Goal: Transaction & Acquisition: Book appointment/travel/reservation

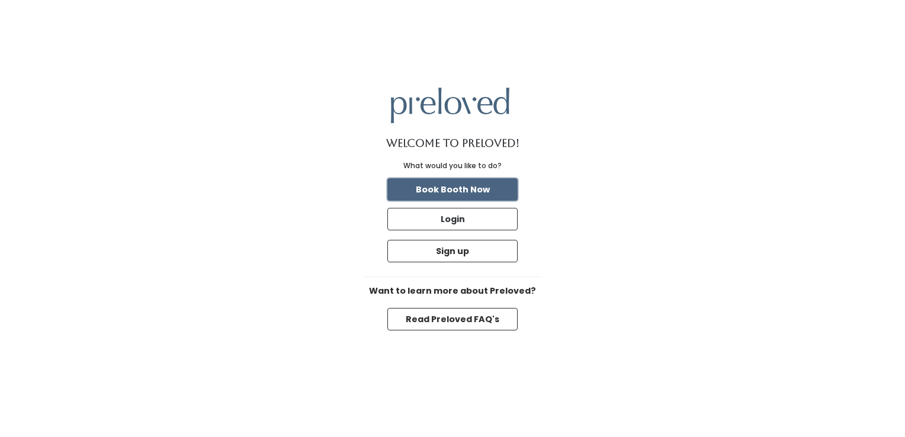
click at [472, 179] on button "Book Booth Now" at bounding box center [452, 189] width 130 height 23
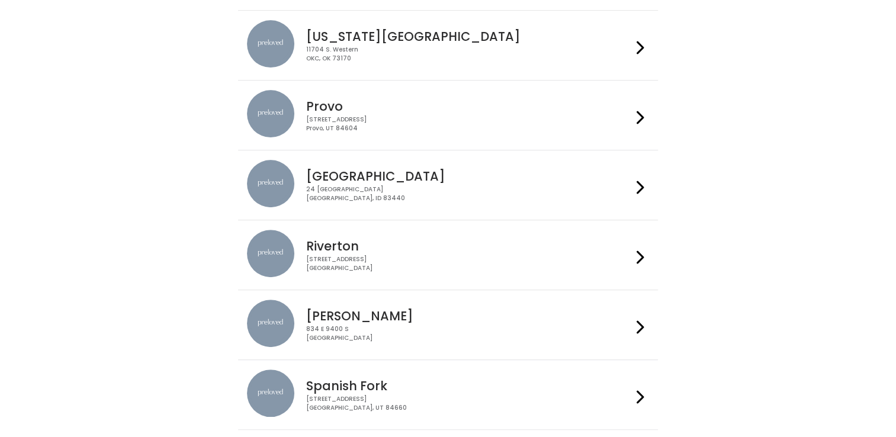
scroll to position [415, 0]
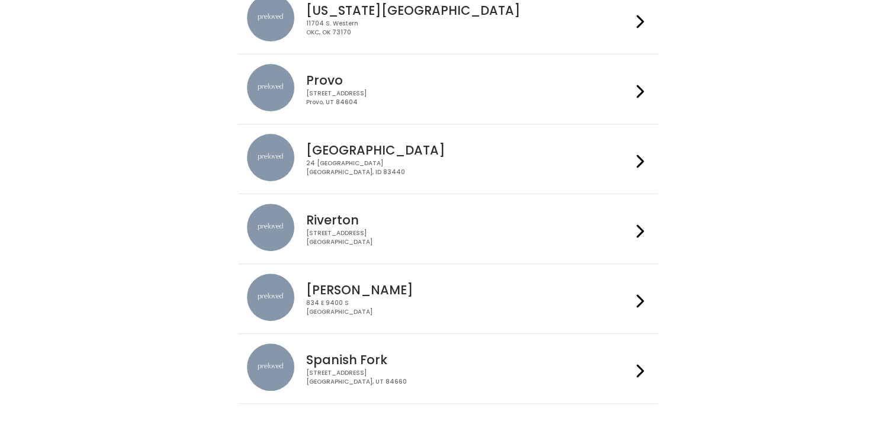
click at [367, 167] on div "24 South 1st West Rexburg, ID 83440" at bounding box center [469, 167] width 326 height 17
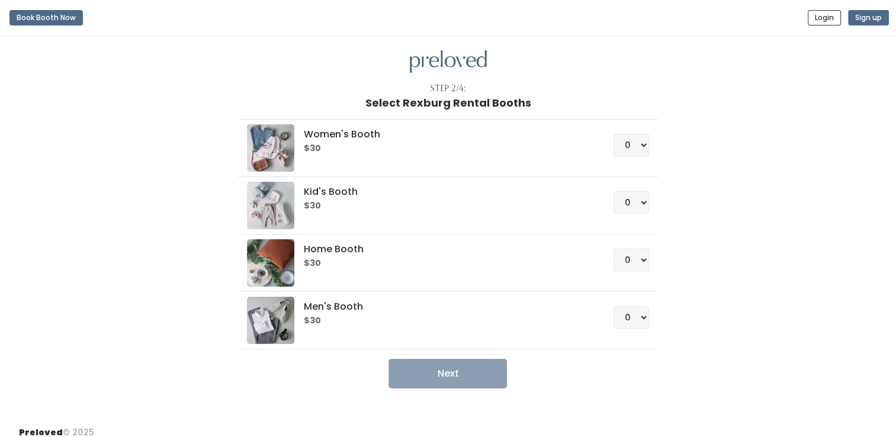
click at [562, 148] on h6 "$30" at bounding box center [444, 148] width 281 height 9
click at [642, 143] on select "0 1 2 3 4" at bounding box center [632, 145] width 36 height 23
select select "1"
click at [614, 134] on select "0 1 2 3 4" at bounding box center [632, 145] width 36 height 23
click at [444, 371] on button "Next" at bounding box center [448, 374] width 118 height 30
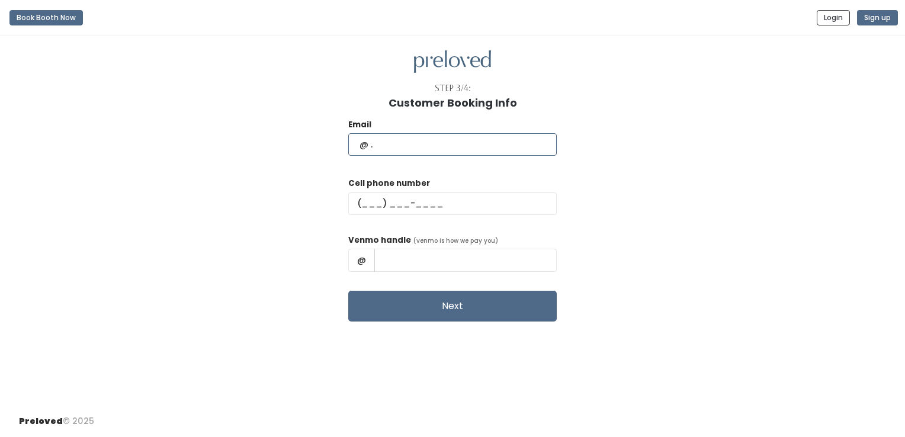
click at [412, 141] on input "text" at bounding box center [452, 144] width 209 height 23
type input "naudeya@yahoo.com"
click at [403, 204] on input "text" at bounding box center [452, 204] width 209 height 23
type input "(208) 569-0195"
click at [453, 264] on input "text" at bounding box center [465, 260] width 182 height 23
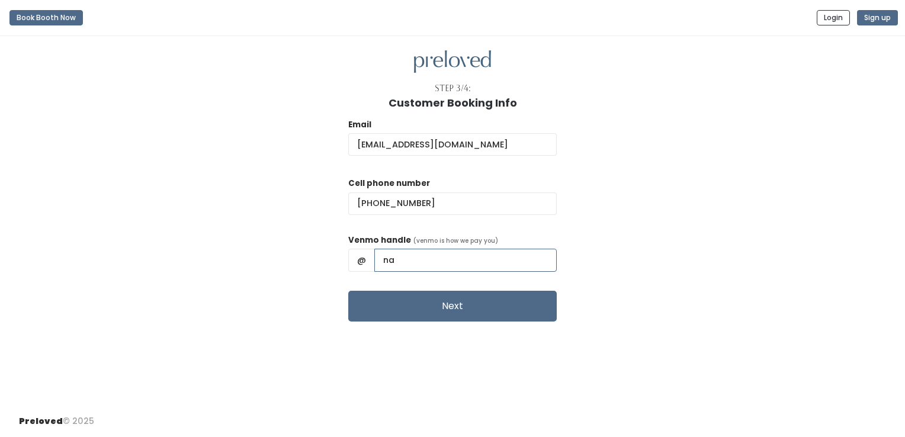
type input "n"
type input "Naudeya-Hokanson"
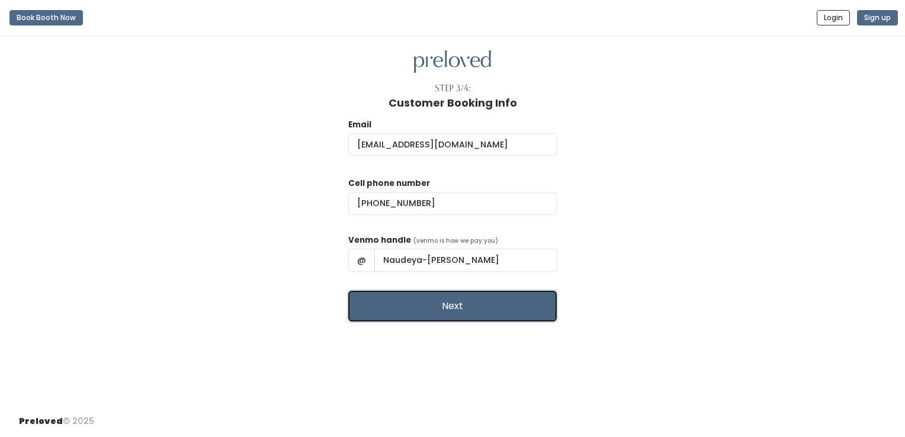
click at [432, 304] on button "Next" at bounding box center [452, 306] width 209 height 31
click at [458, 310] on button "Next" at bounding box center [452, 306] width 209 height 31
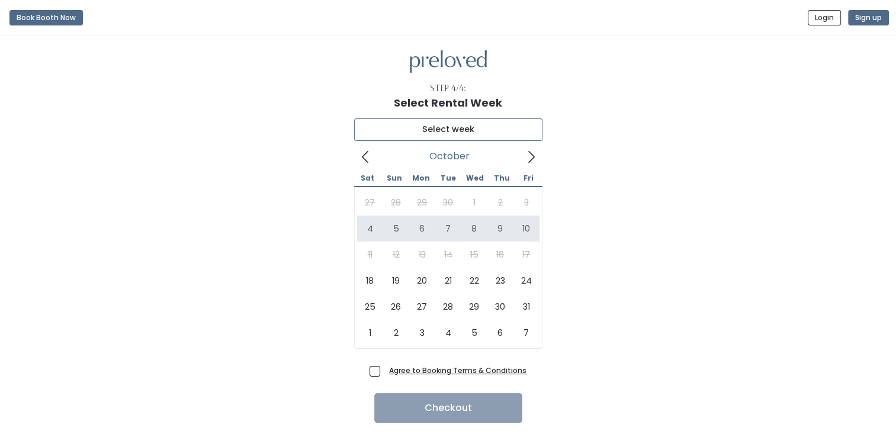
type input "[DATE] to [DATE]"
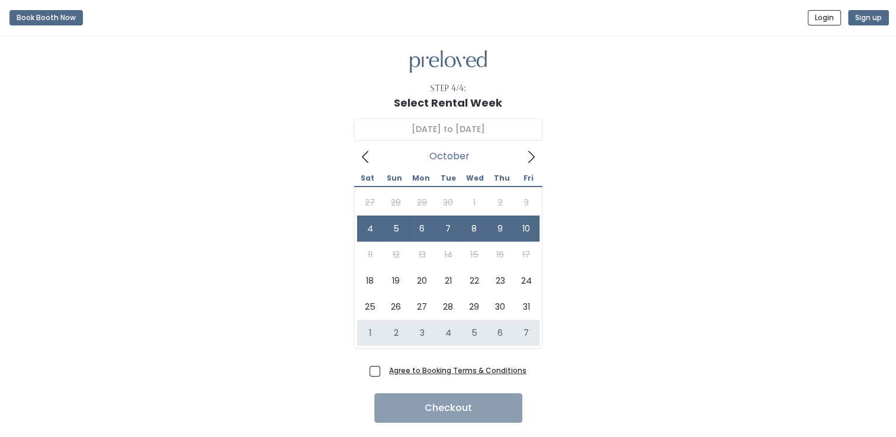
click at [384, 369] on span "Agree to Booking Terms & Conditions" at bounding box center [455, 370] width 142 height 12
click at [384, 369] on input "Agree to Booking Terms & Conditions" at bounding box center [388, 368] width 8 height 8
checkbox input "true"
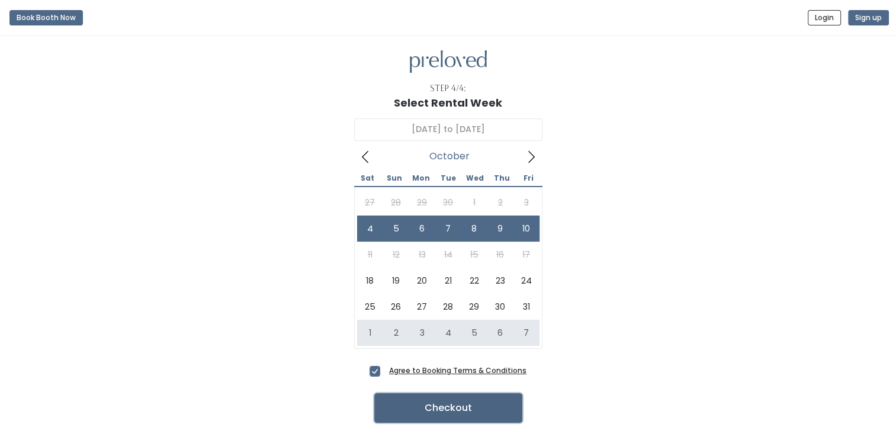
click at [431, 413] on button "Checkout" at bounding box center [448, 408] width 148 height 30
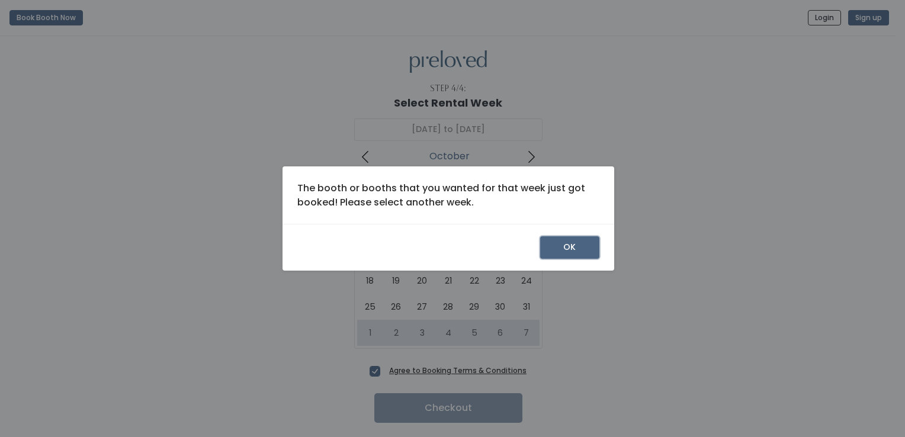
click at [568, 245] on button "OK" at bounding box center [569, 247] width 59 height 23
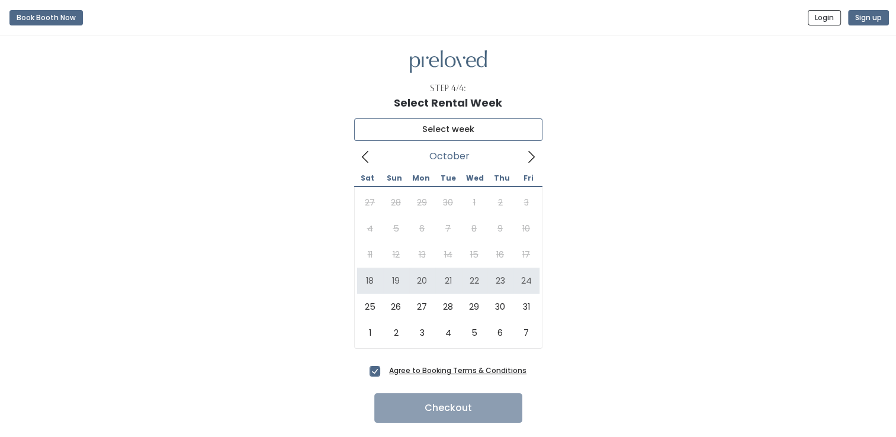
type input "October 18 to October 24"
type input "[DATE] to [DATE]"
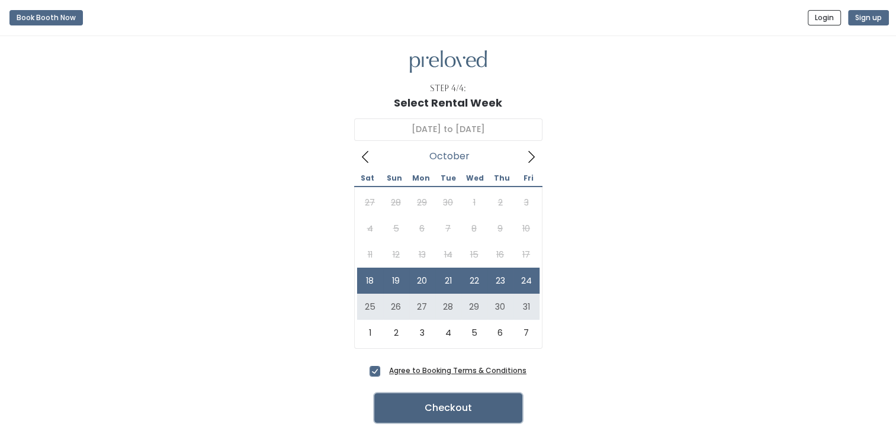
click at [442, 402] on button "Checkout" at bounding box center [448, 408] width 148 height 30
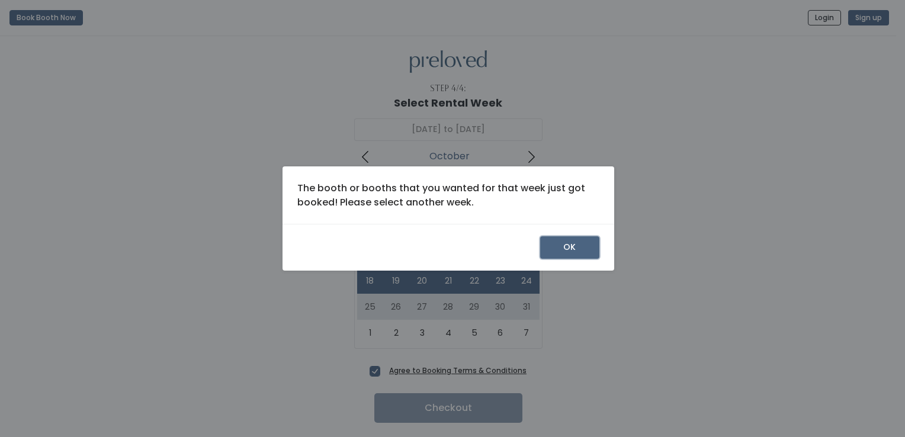
click at [571, 250] on button "OK" at bounding box center [569, 247] width 59 height 23
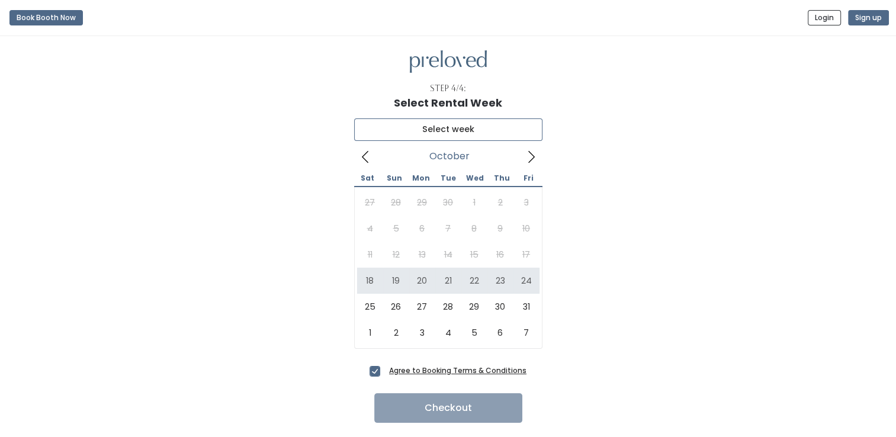
type input "[DATE] to [DATE]"
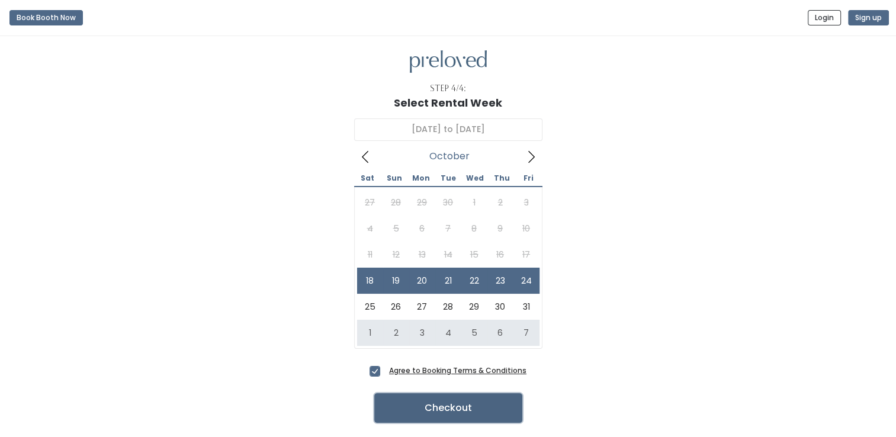
click at [447, 408] on button "Checkout" at bounding box center [448, 408] width 148 height 30
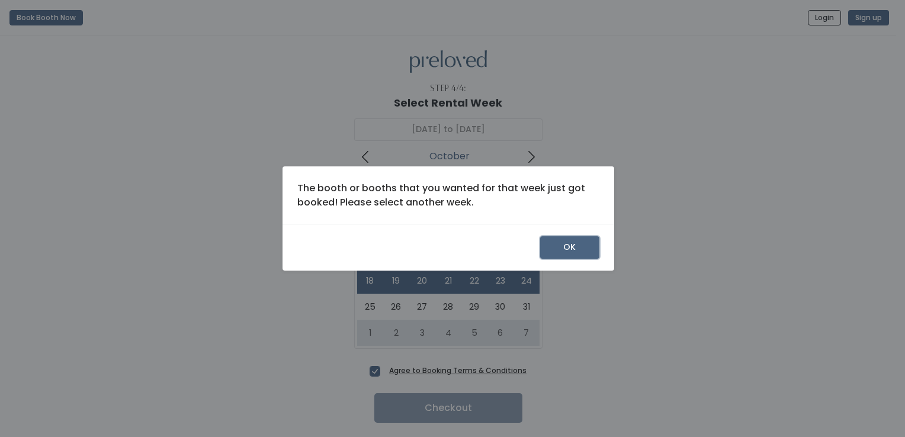
click at [573, 240] on button "OK" at bounding box center [569, 247] width 59 height 23
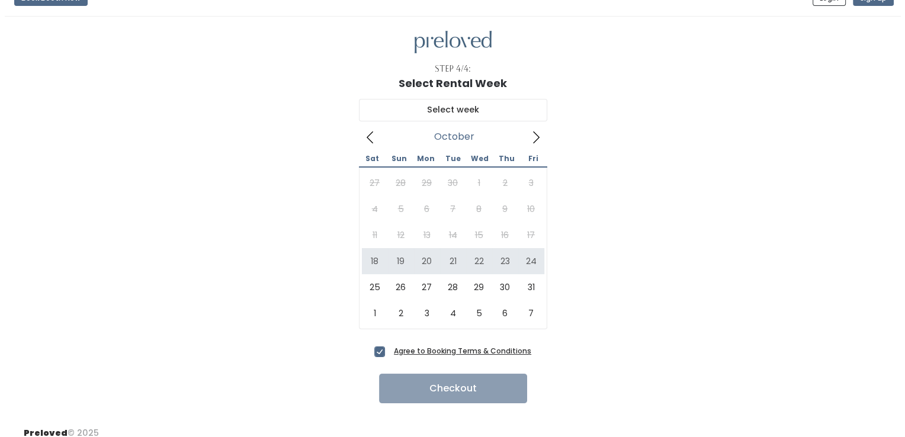
scroll to position [30, 0]
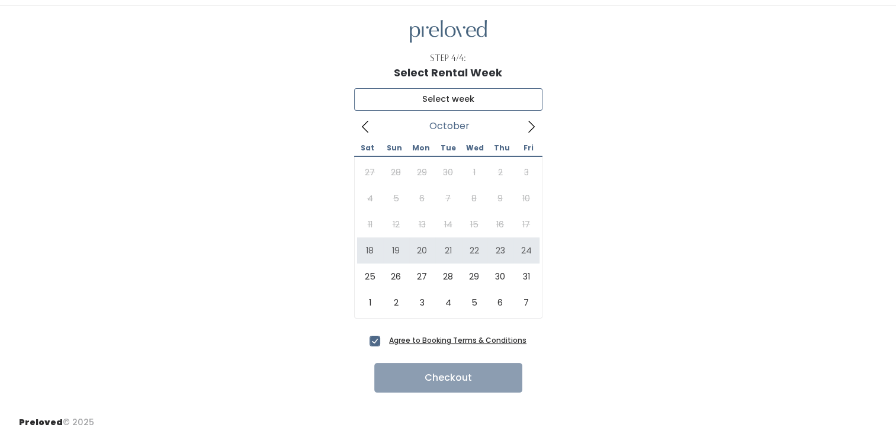
type input "October 18 to October 24"
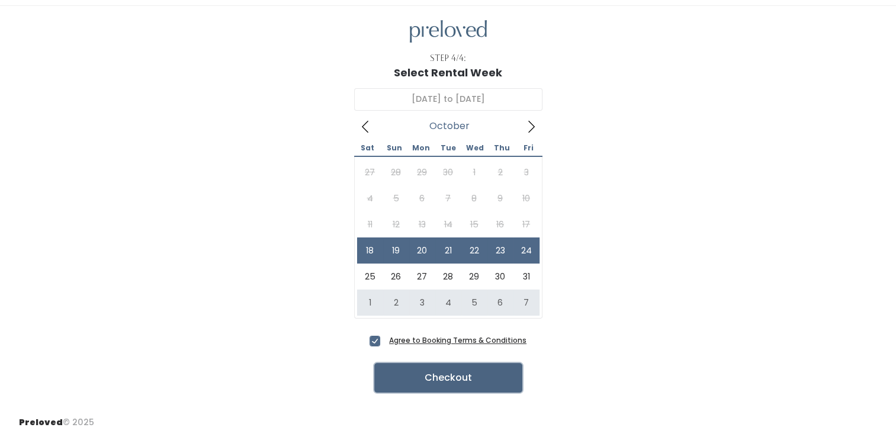
click at [452, 368] on button "Checkout" at bounding box center [448, 378] width 148 height 30
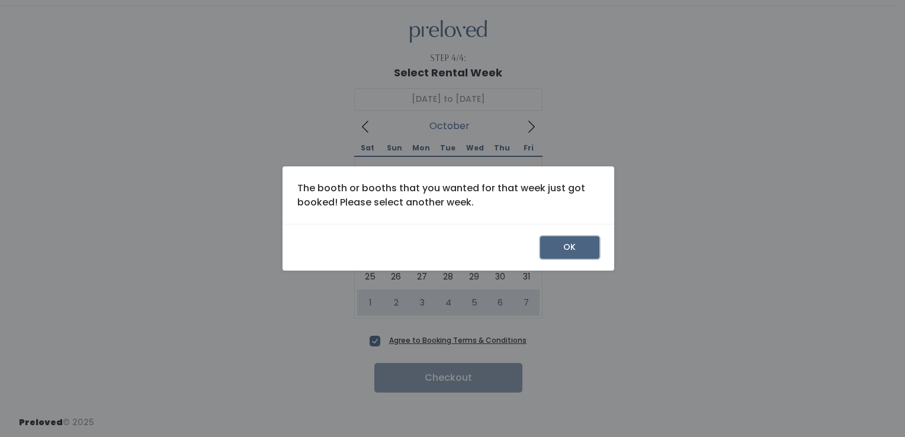
click at [576, 250] on button "OK" at bounding box center [569, 247] width 59 height 23
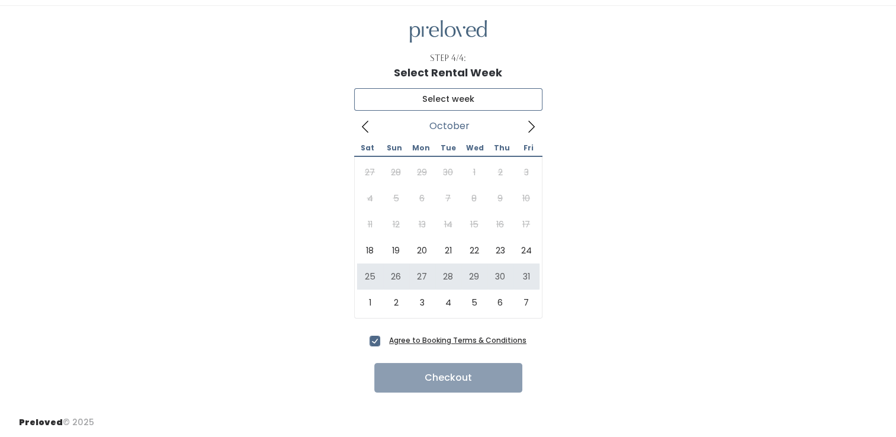
type input "October 25 to October 31"
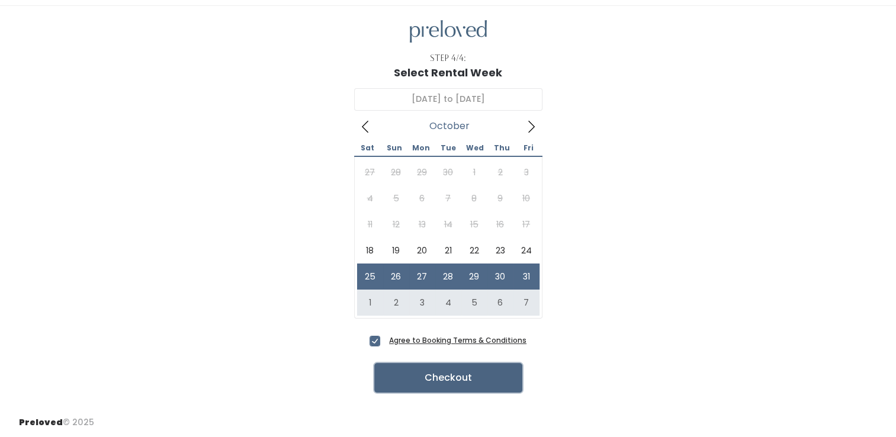
click at [467, 376] on button "Checkout" at bounding box center [448, 378] width 148 height 30
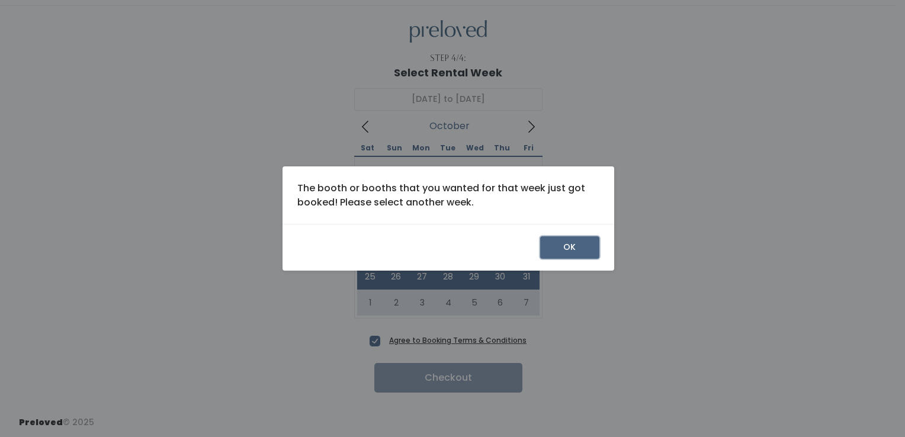
click at [582, 245] on button "OK" at bounding box center [569, 247] width 59 height 23
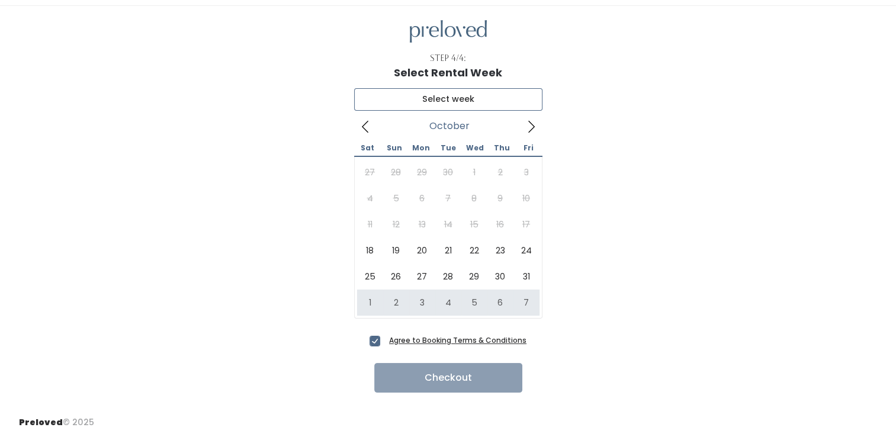
type input "[DATE] to [DATE]"
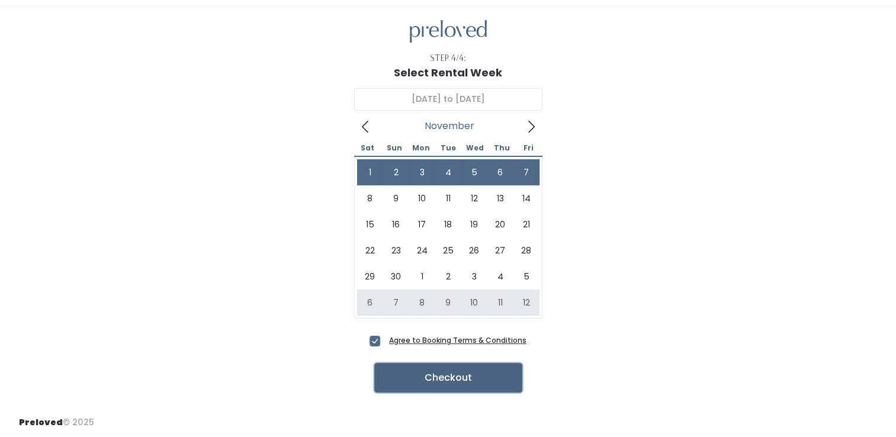
click at [421, 378] on button "Checkout" at bounding box center [448, 378] width 148 height 30
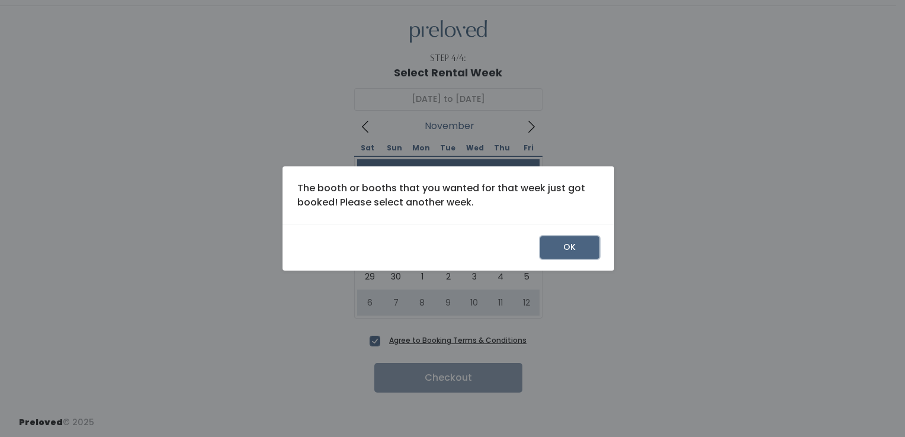
click at [569, 241] on button "OK" at bounding box center [569, 247] width 59 height 23
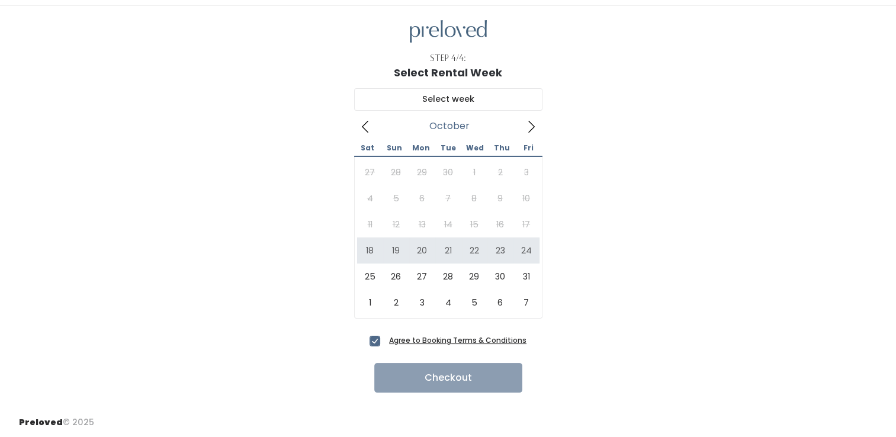
click at [368, 125] on icon at bounding box center [365, 126] width 13 height 13
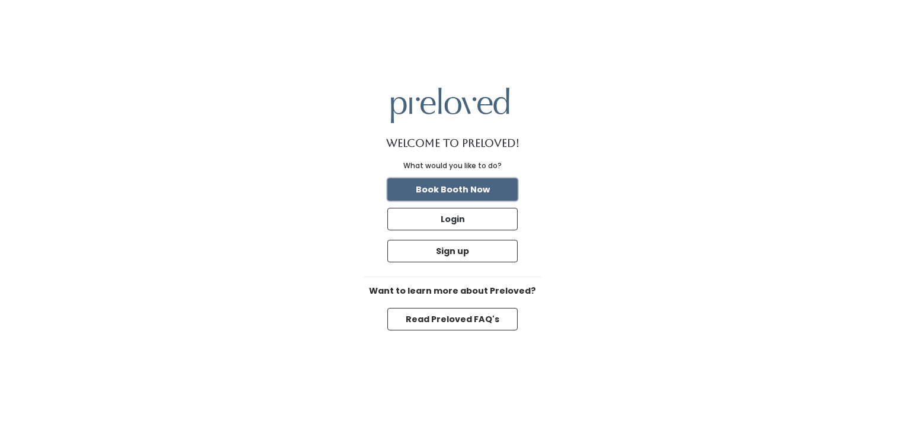
click at [499, 191] on button "Book Booth Now" at bounding box center [452, 189] width 130 height 23
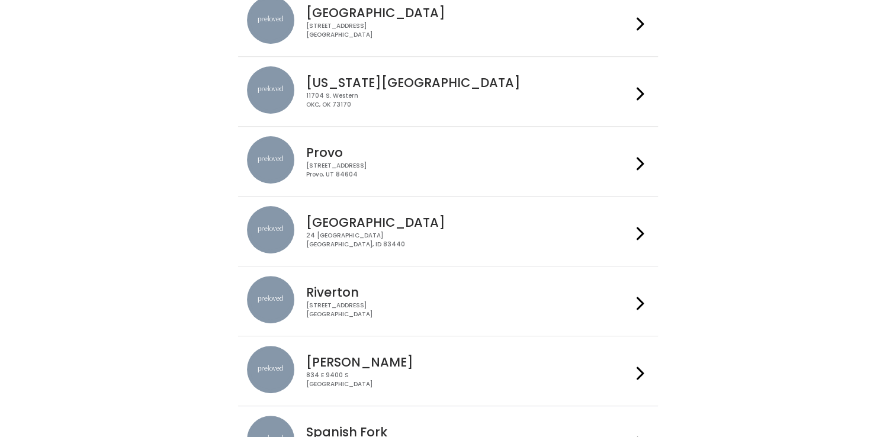
scroll to position [415, 0]
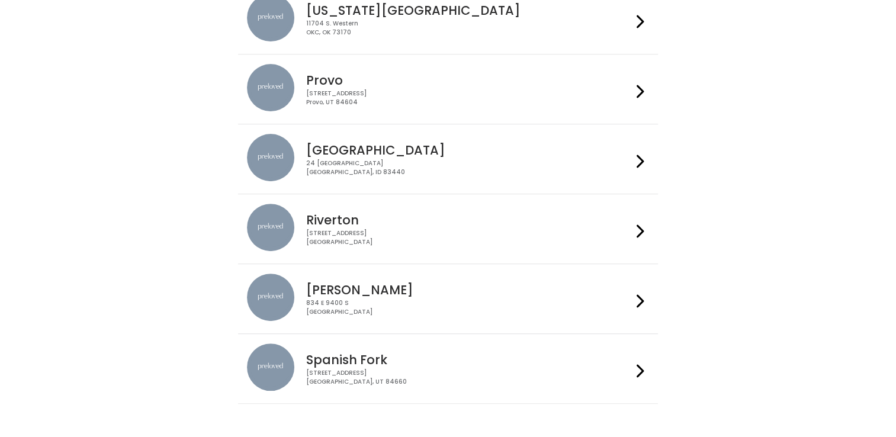
click at [348, 155] on h4 "[GEOGRAPHIC_DATA]" at bounding box center [469, 150] width 326 height 14
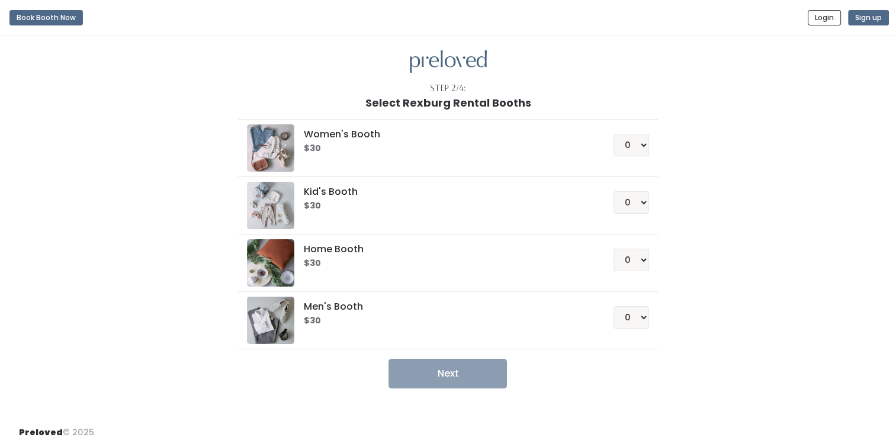
click at [358, 131] on h5 "Women's Booth" at bounding box center [444, 134] width 281 height 11
click at [643, 146] on select "0 1 2 3 4" at bounding box center [632, 145] width 36 height 23
click at [676, 165] on div "Women's Booth $30 0 1 2 3 4 Kid's Booth $30 0 1 2 3 4 0" at bounding box center [449, 249] width 652 height 280
click at [644, 202] on select "0 1 2 3 4" at bounding box center [632, 202] width 36 height 23
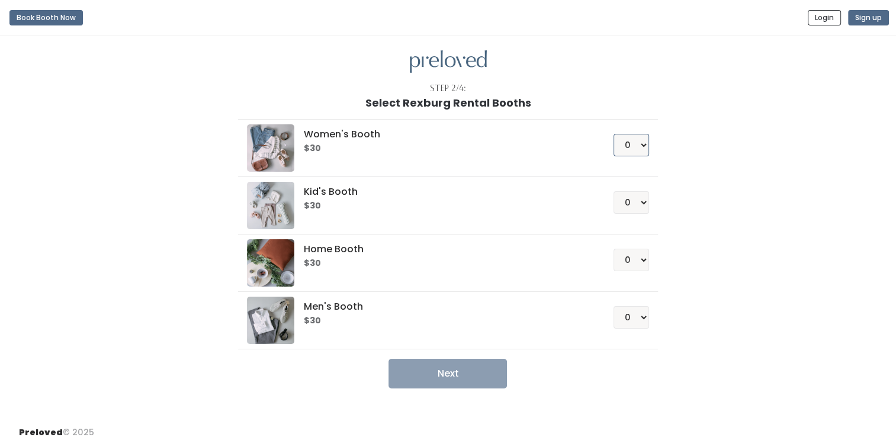
click at [640, 137] on select "0 1 2 3 4" at bounding box center [632, 145] width 36 height 23
select select "1"
click at [614, 134] on select "0 1 2 3 4" at bounding box center [632, 145] width 36 height 23
click at [455, 366] on button "Next" at bounding box center [448, 374] width 118 height 30
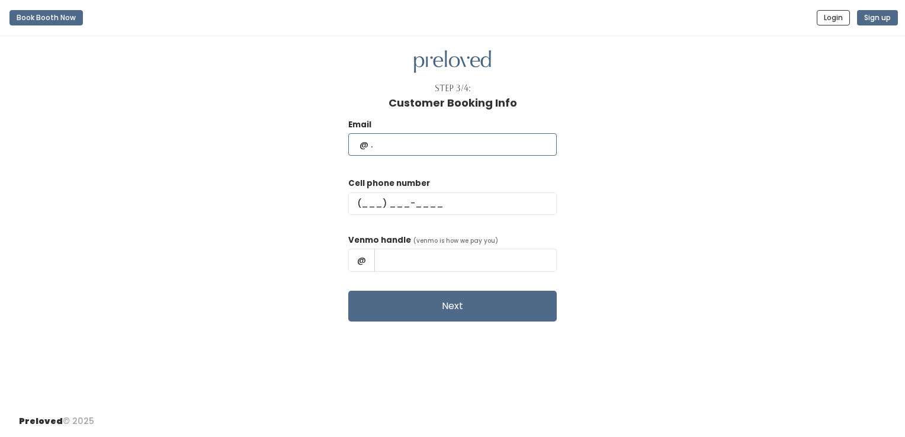
click at [416, 150] on input "text" at bounding box center [452, 144] width 209 height 23
type input "naudeya@yahoo.com"
type input "(208) 569-0195"
type input "Naudeya-Hokanson"
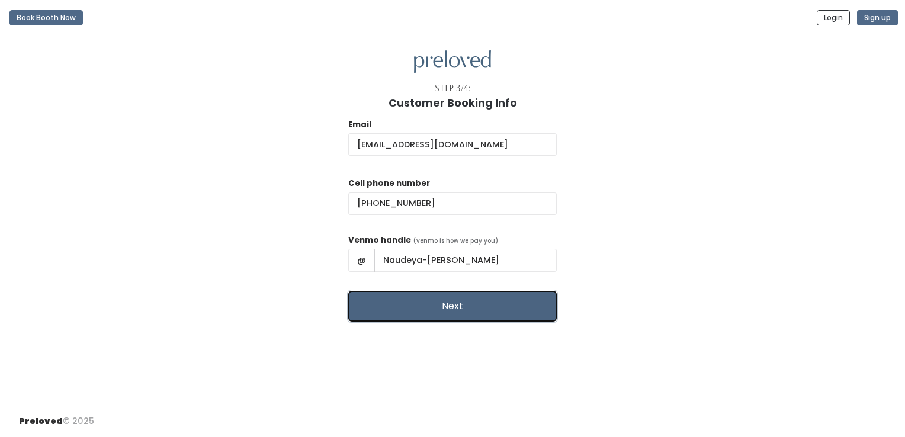
click at [479, 309] on button "Next" at bounding box center [452, 306] width 209 height 31
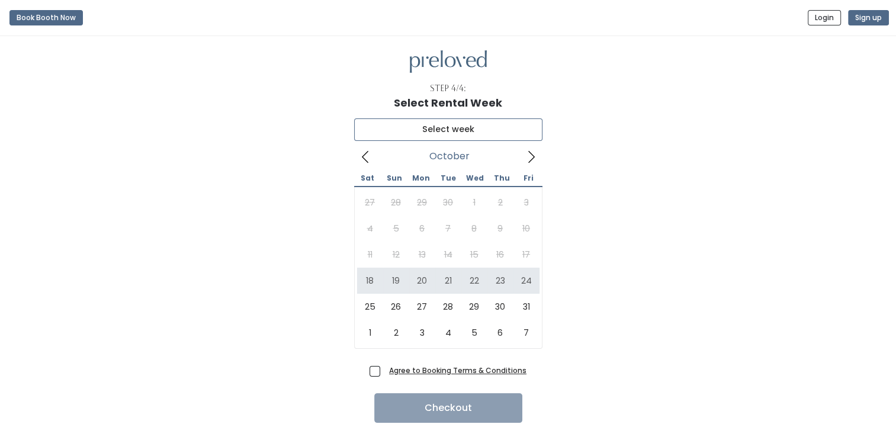
type input "[DATE] to [DATE]"
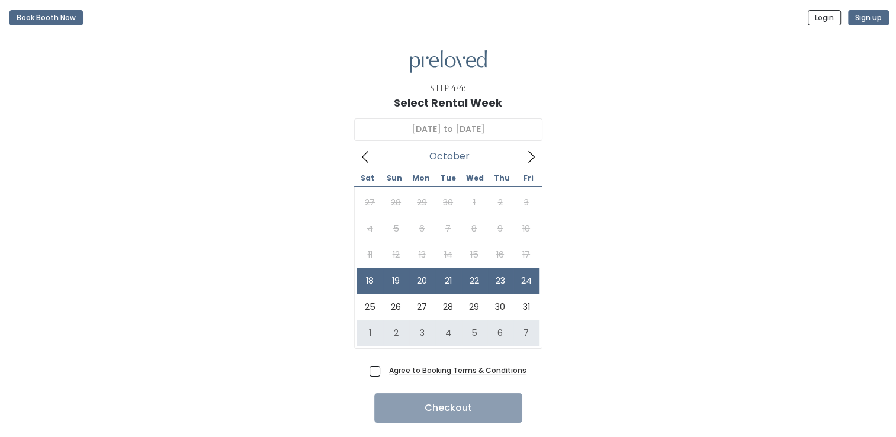
click at [384, 371] on span "Agree to Booking Terms & Conditions" at bounding box center [455, 370] width 142 height 12
click at [384, 371] on input "Agree to Booking Terms & Conditions" at bounding box center [388, 368] width 8 height 8
checkbox input "true"
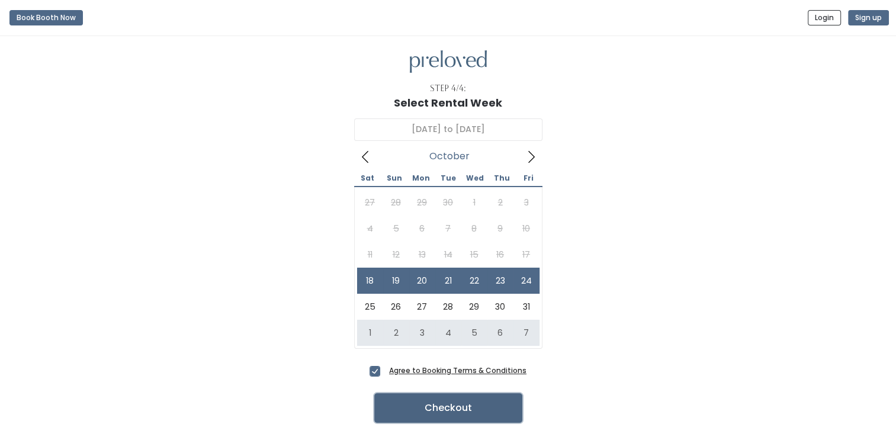
click at [463, 412] on button "Checkout" at bounding box center [448, 408] width 148 height 30
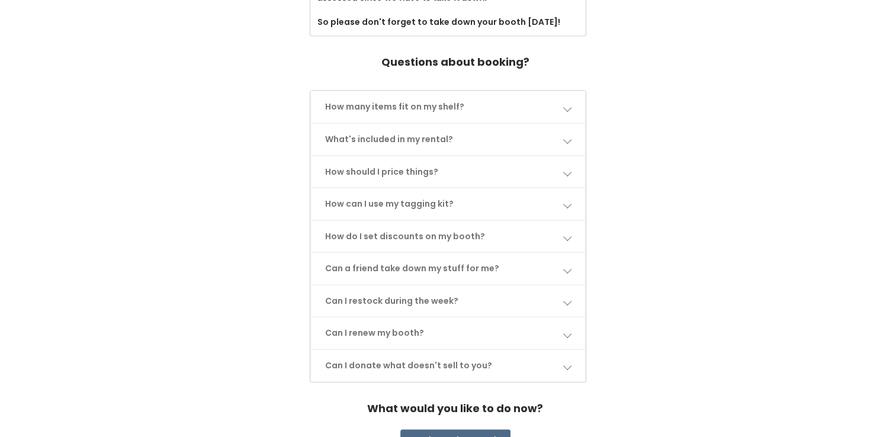
scroll to position [532, 0]
click at [564, 108] on span at bounding box center [567, 108] width 8 height 8
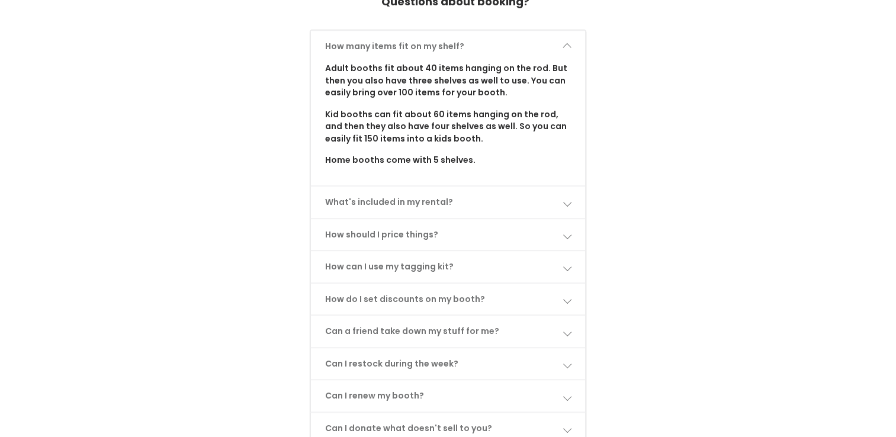
scroll to position [650, 0]
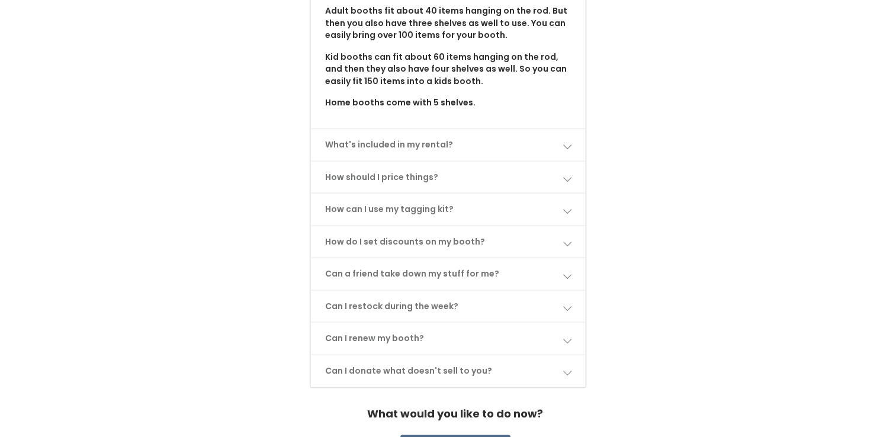
click at [574, 149] on link "What's included in my rental?" at bounding box center [448, 144] width 274 height 31
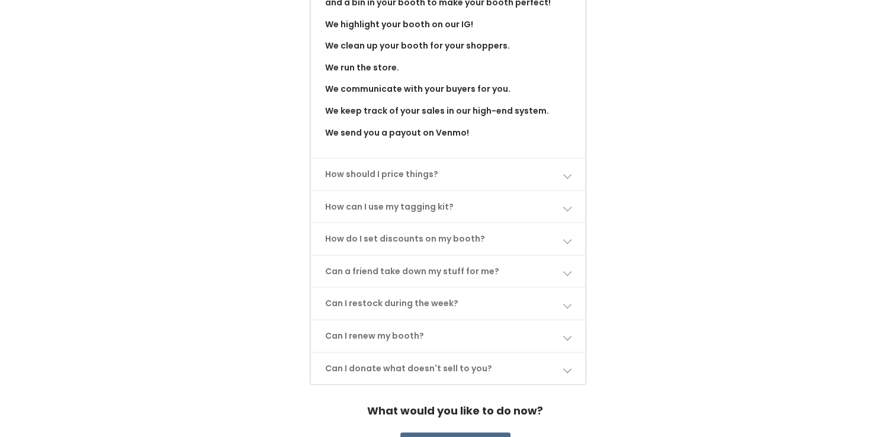
scroll to position [828, 0]
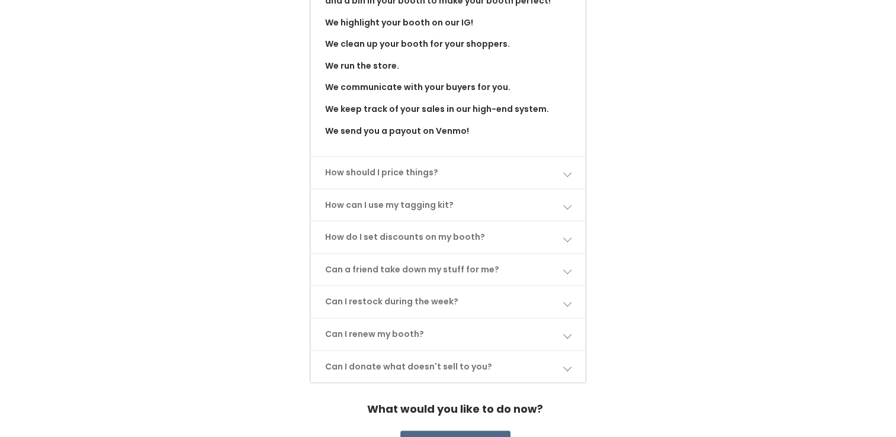
click at [563, 174] on span at bounding box center [567, 172] width 8 height 8
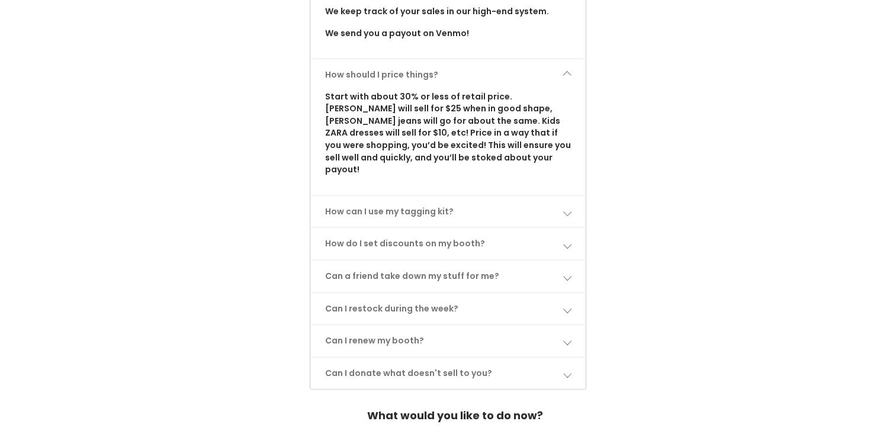
scroll to position [947, 0]
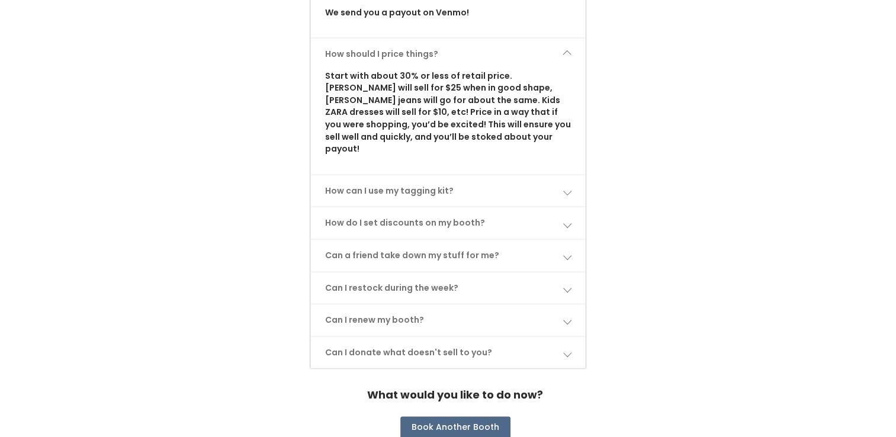
click at [573, 176] on link "How can I use my tagging kit?" at bounding box center [448, 190] width 274 height 31
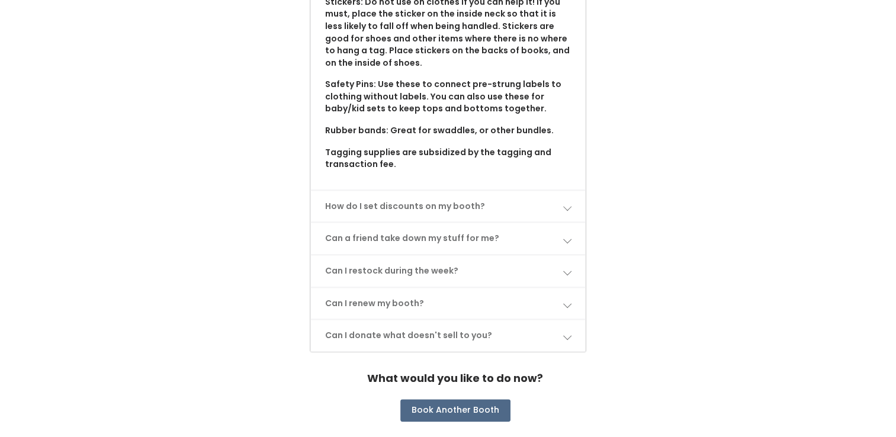
scroll to position [1263, 0]
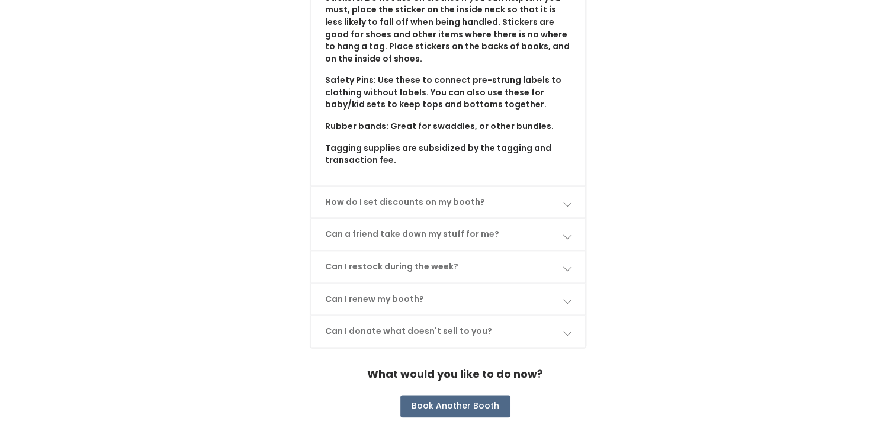
click at [569, 198] on span at bounding box center [567, 202] width 8 height 8
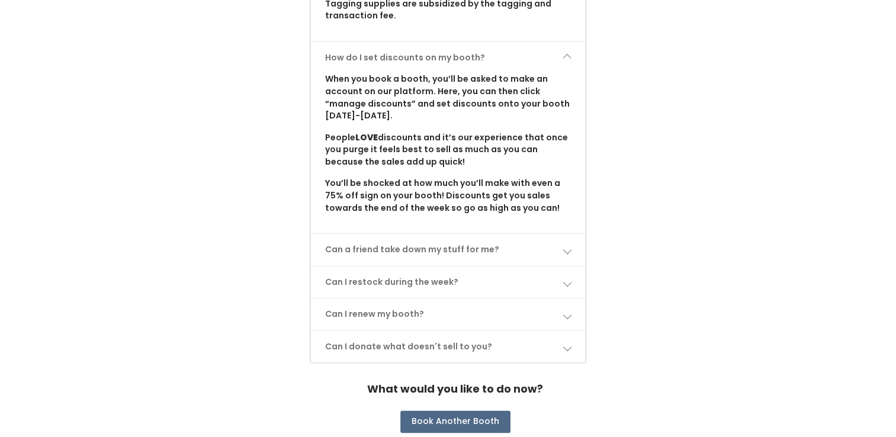
scroll to position [1422, 0]
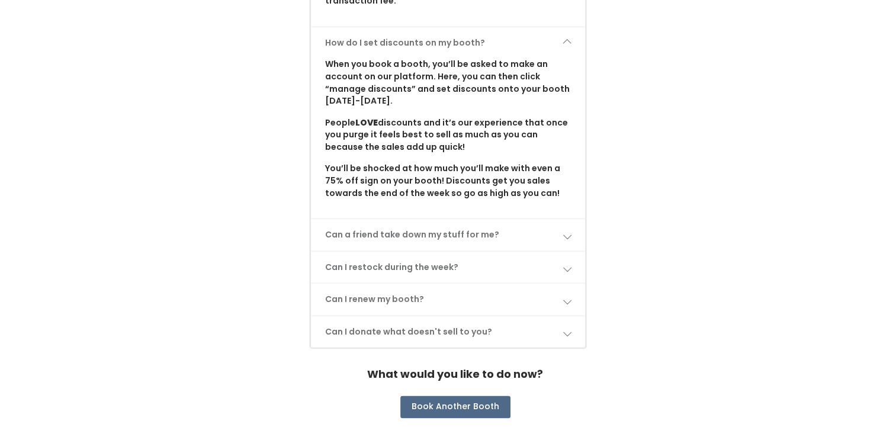
click at [573, 219] on link "Can a friend take down my stuff for me?" at bounding box center [448, 234] width 274 height 31
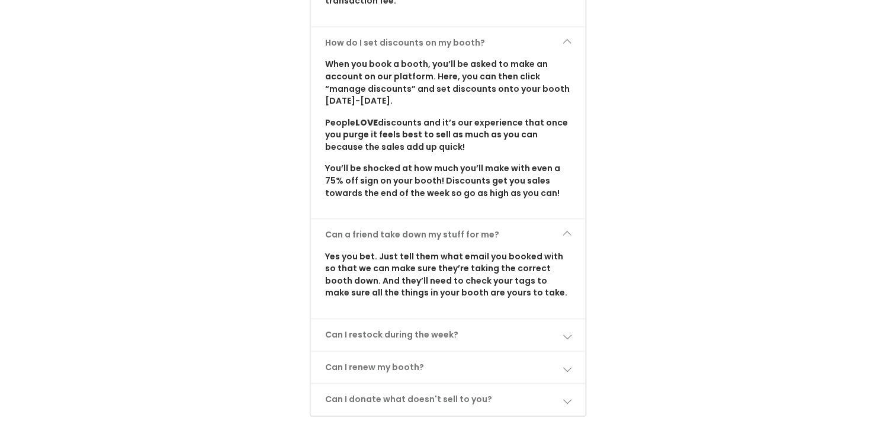
click at [572, 319] on link "Can I restock during the week?" at bounding box center [448, 334] width 274 height 31
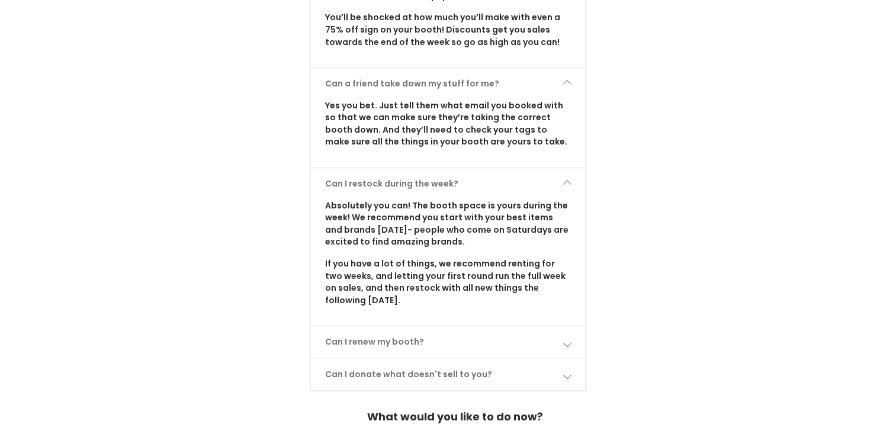
scroll to position [1600, 0]
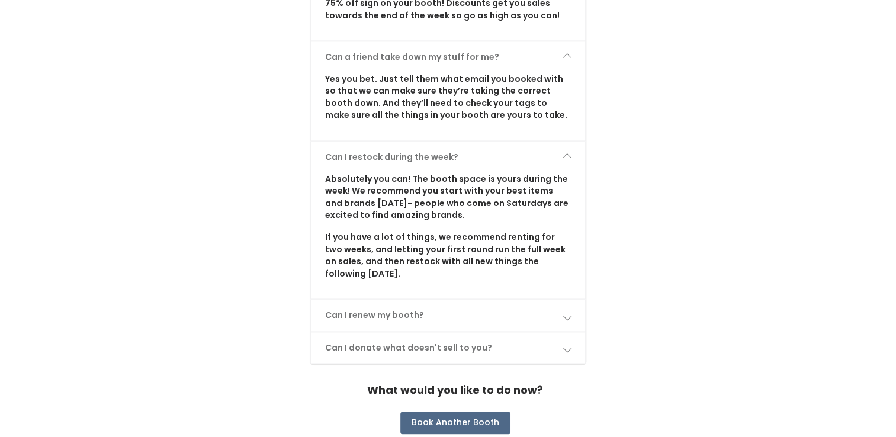
click at [578, 300] on link "Can I renew my booth?" at bounding box center [448, 315] width 274 height 31
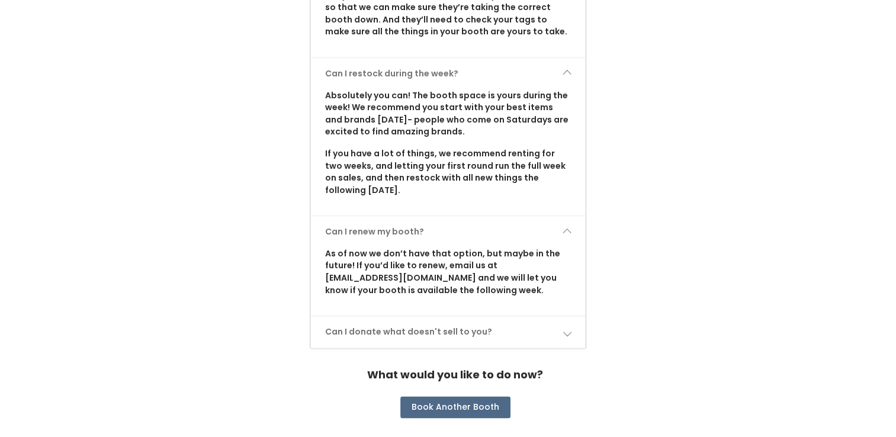
scroll to position [1684, 0]
click at [576, 316] on link "Can I donate what doesn't sell to you?" at bounding box center [448, 331] width 274 height 31
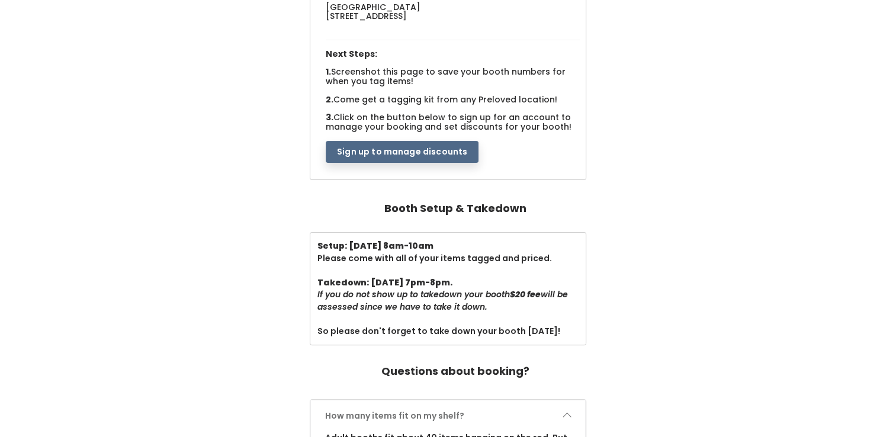
scroll to position [0, 0]
